Goal: Information Seeking & Learning: Find contact information

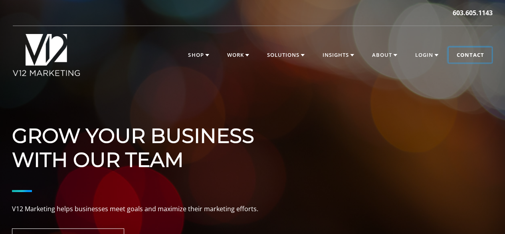
click at [466, 61] on link "Contact" at bounding box center [470, 55] width 44 height 16
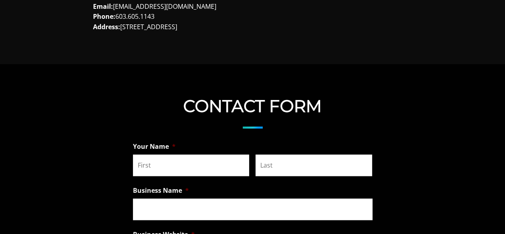
scroll to position [439, 0]
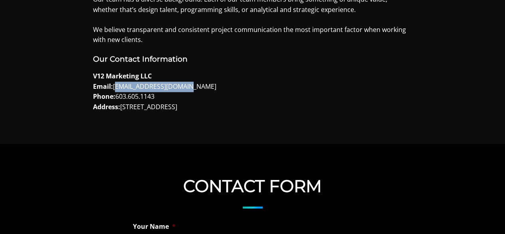
drag, startPoint x: 190, startPoint y: 82, endPoint x: 114, endPoint y: 87, distance: 76.0
click at [114, 87] on p "V12 Marketing LLC Email: [EMAIL_ADDRESS][DOMAIN_NAME] Phone: [PHONE_NUMBER] Add…" at bounding box center [252, 91] width 319 height 41
copy p "[EMAIL_ADDRESS][DOMAIN_NAME]"
drag, startPoint x: 122, startPoint y: 109, endPoint x: 247, endPoint y: 111, distance: 125.4
click at [247, 111] on p "V12 Marketing LLC Email: [EMAIL_ADDRESS][DOMAIN_NAME] Phone: [PHONE_NUMBER] Add…" at bounding box center [252, 91] width 319 height 41
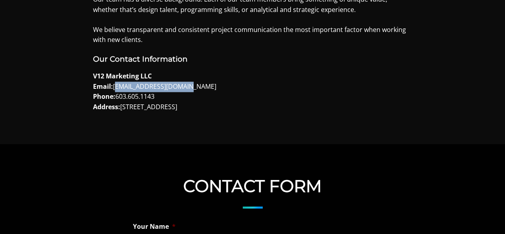
copy p "[STREET_ADDRESS]"
drag, startPoint x: 158, startPoint y: 97, endPoint x: 117, endPoint y: 98, distance: 40.3
click at [117, 98] on p "V12 Marketing LLC Email: [EMAIL_ADDRESS][DOMAIN_NAME] Phone: [PHONE_NUMBER] Add…" at bounding box center [252, 91] width 319 height 41
copy p "603.605.1143"
